Goal: Information Seeking & Learning: Learn about a topic

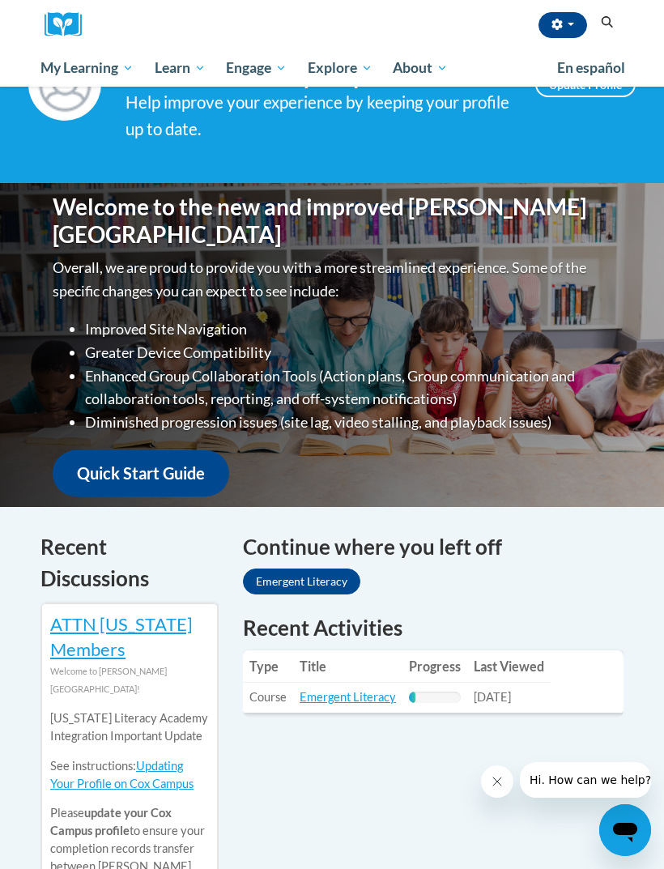
scroll to position [99, 0]
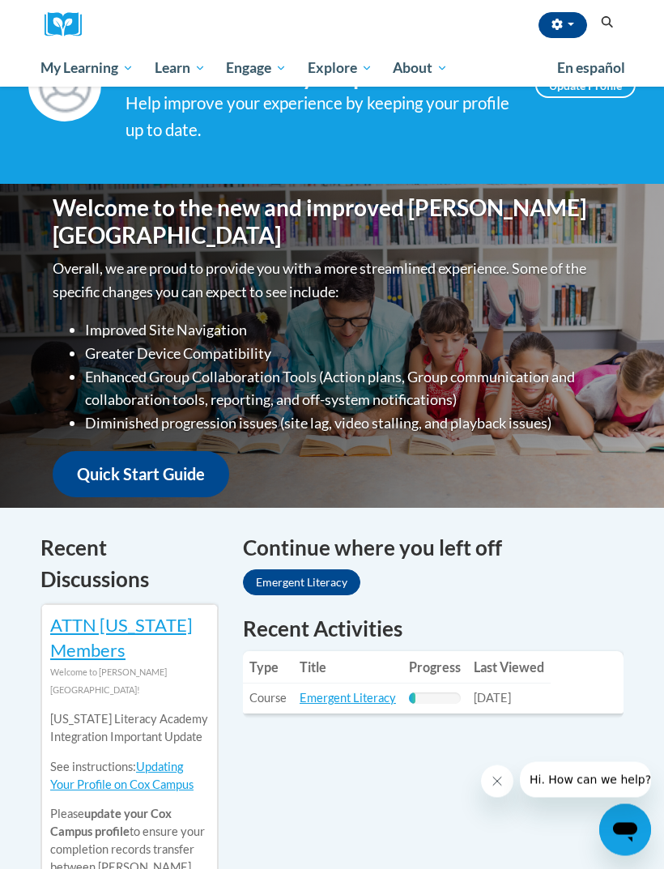
click at [347, 700] on link "Emergent Literacy" at bounding box center [348, 699] width 96 height 14
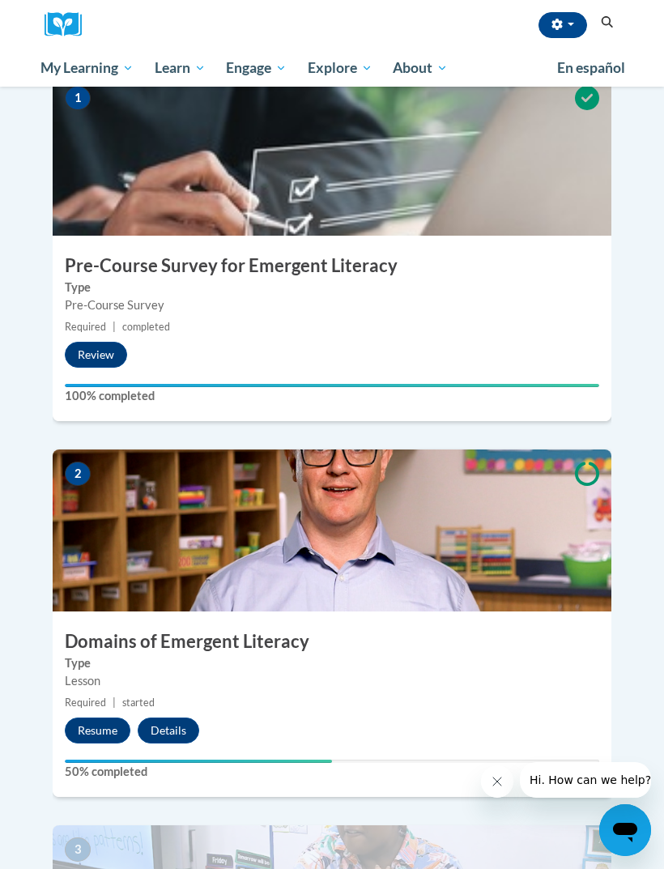
scroll to position [465, 0]
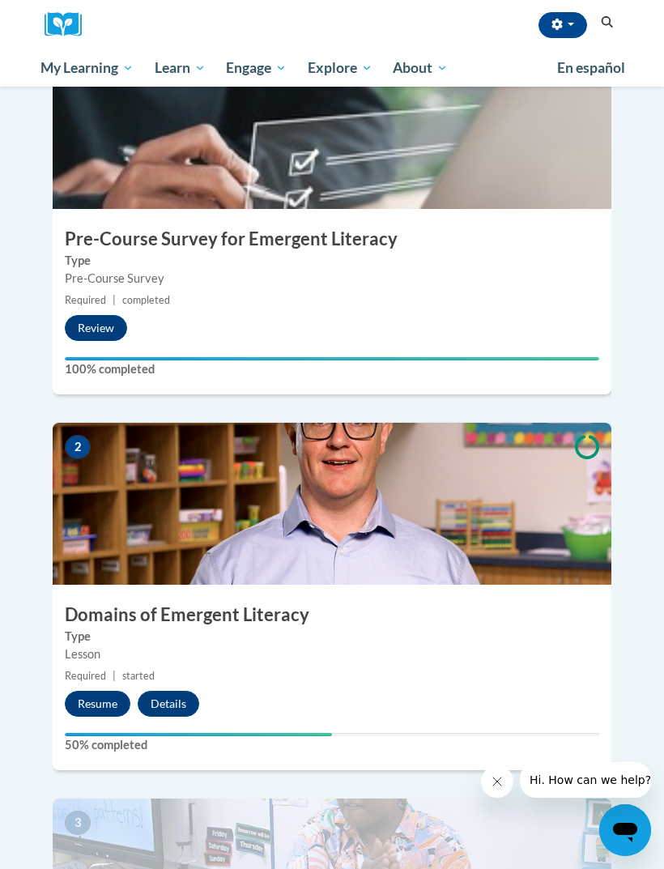
click at [98, 691] on button "Resume" at bounding box center [98, 704] width 66 height 26
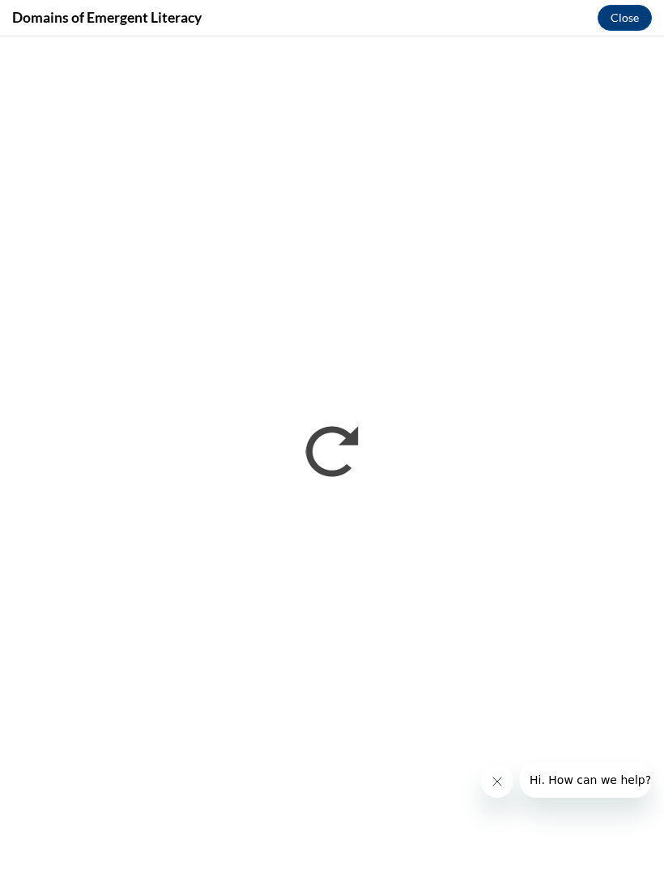
scroll to position [0, 0]
